Goal: Information Seeking & Learning: Learn about a topic

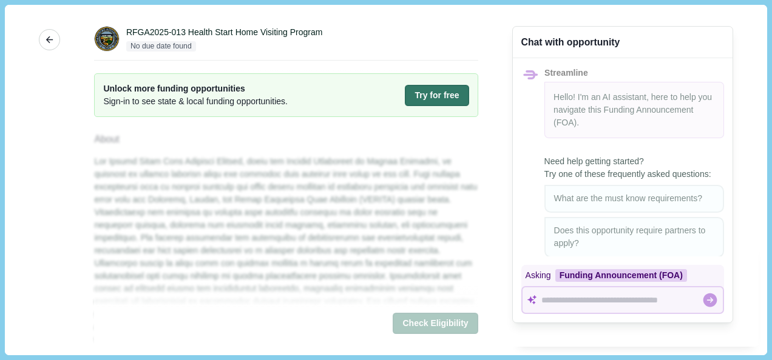
click at [47, 46] on button "More" at bounding box center [49, 39] width 21 height 21
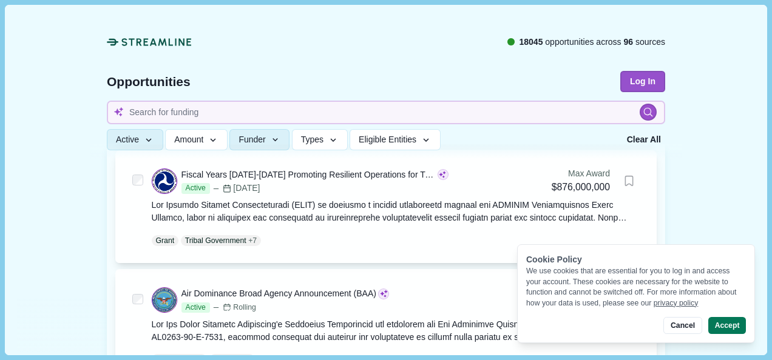
scroll to position [243, 0]
